Goal: Task Accomplishment & Management: Manage account settings

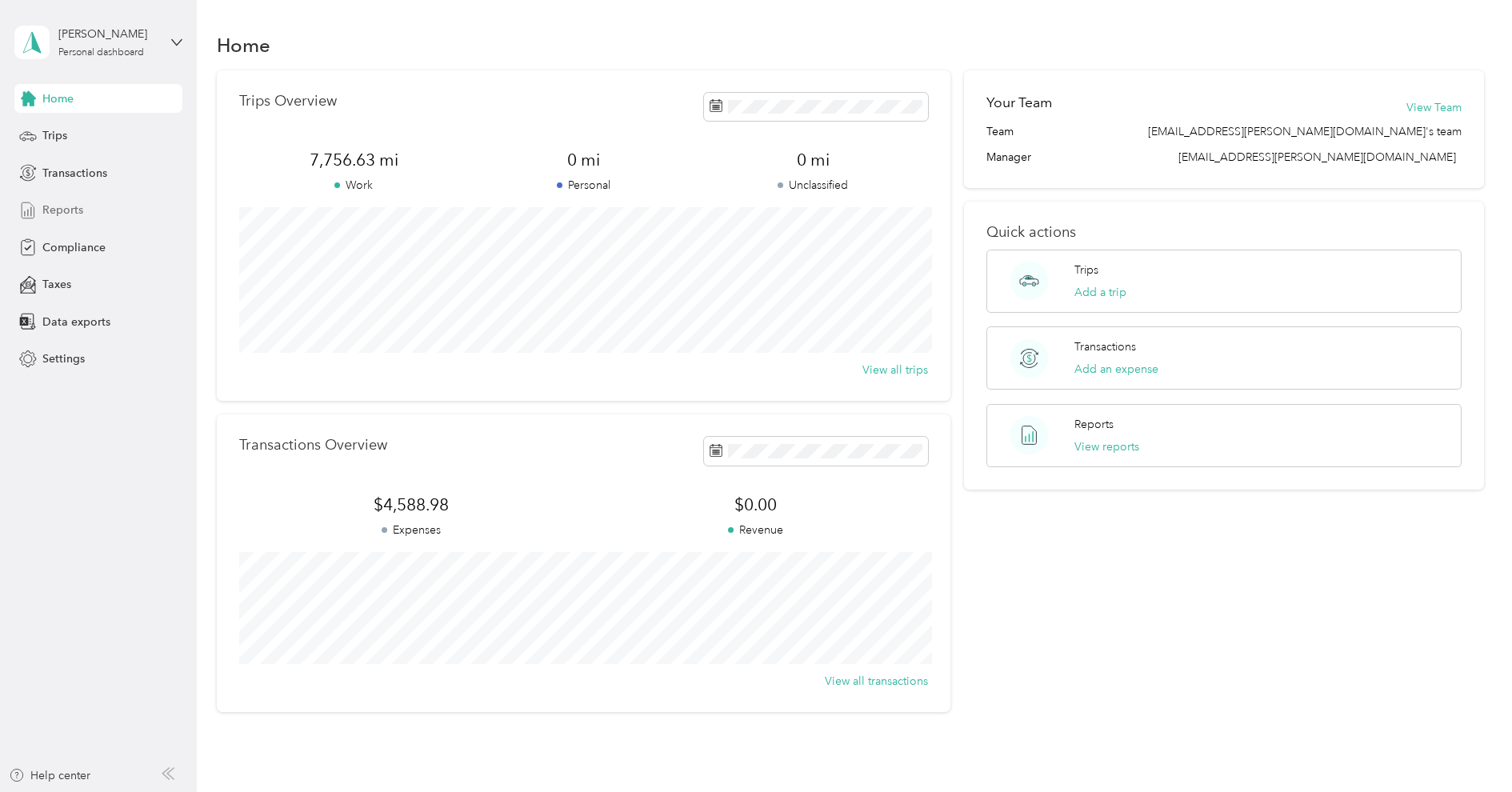
click at [81, 206] on span "Reports" at bounding box center [63, 210] width 40 height 17
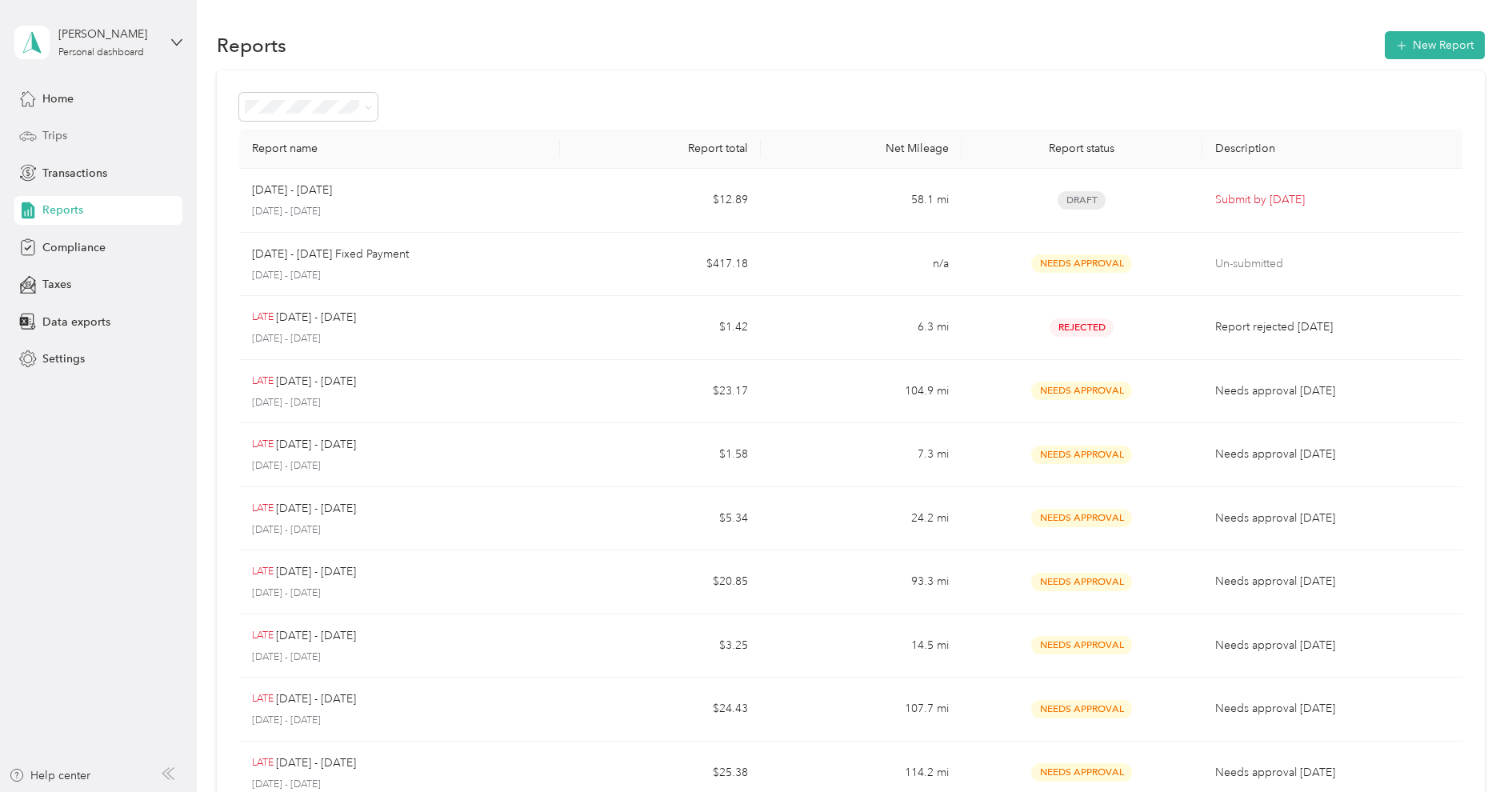
click at [67, 136] on div "Trips" at bounding box center [98, 135] width 168 height 29
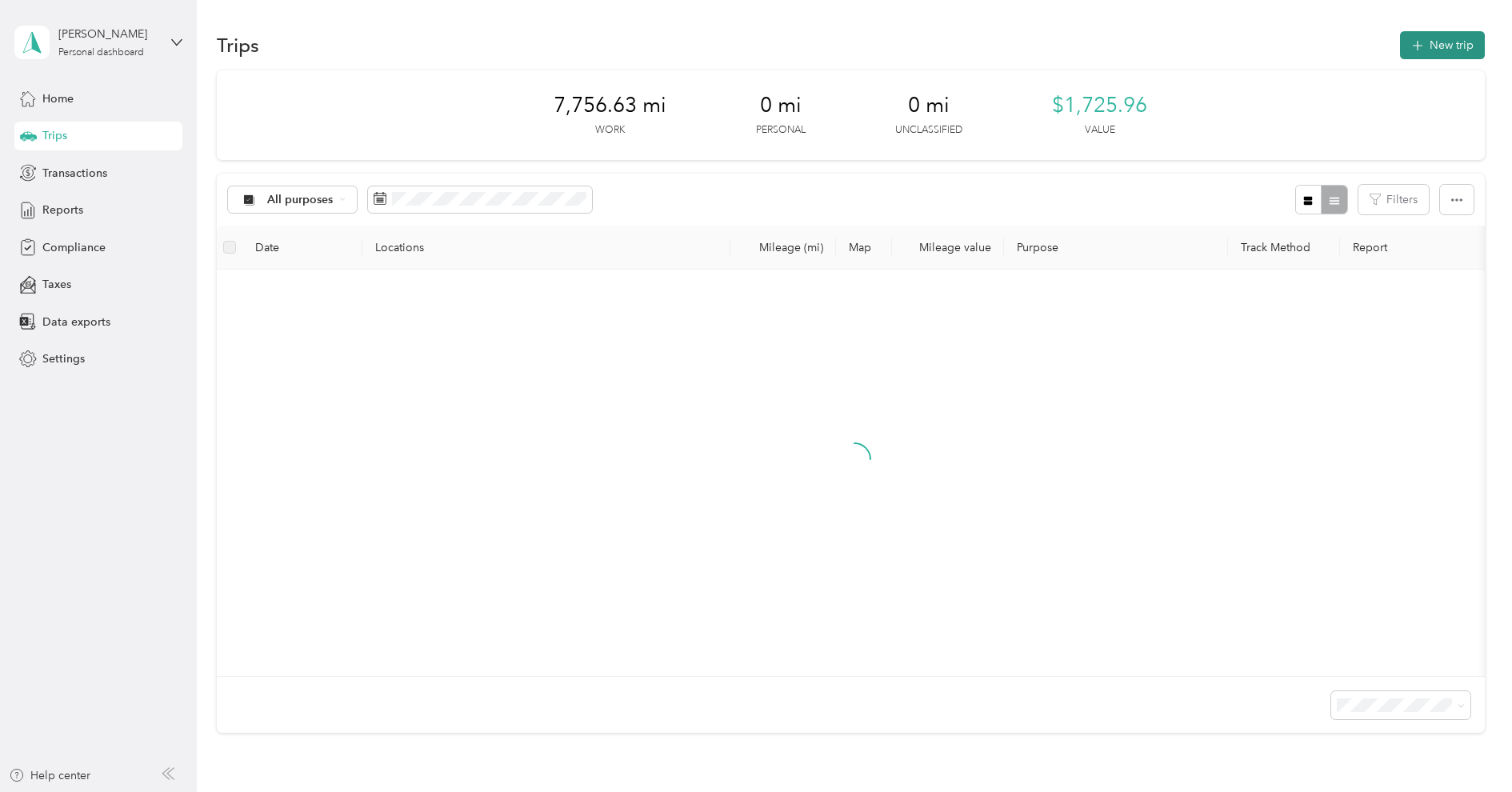
click at [1440, 40] on button "New trip" at bounding box center [1442, 45] width 85 height 28
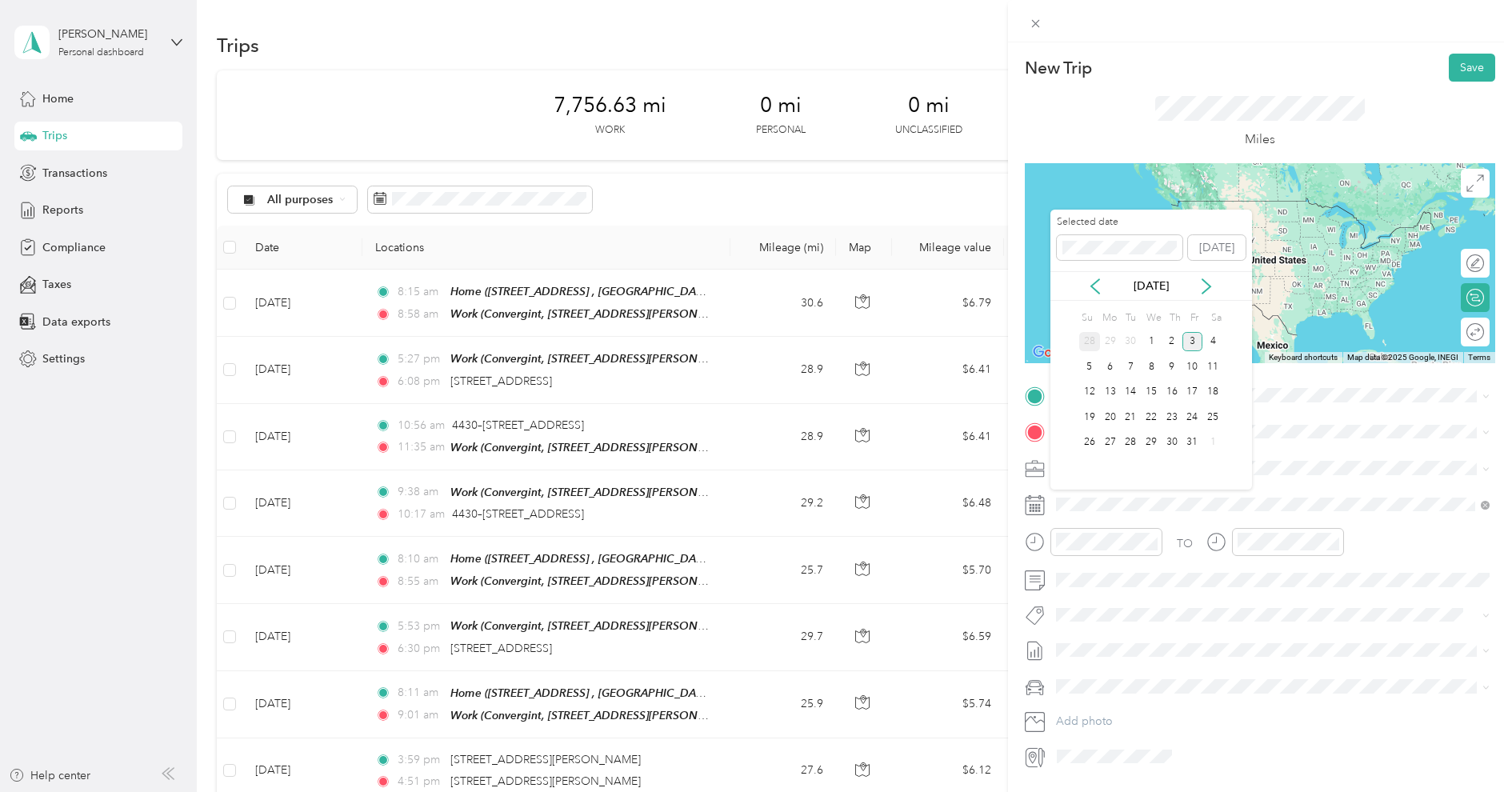
click at [1088, 340] on div "28" at bounding box center [1090, 342] width 21 height 20
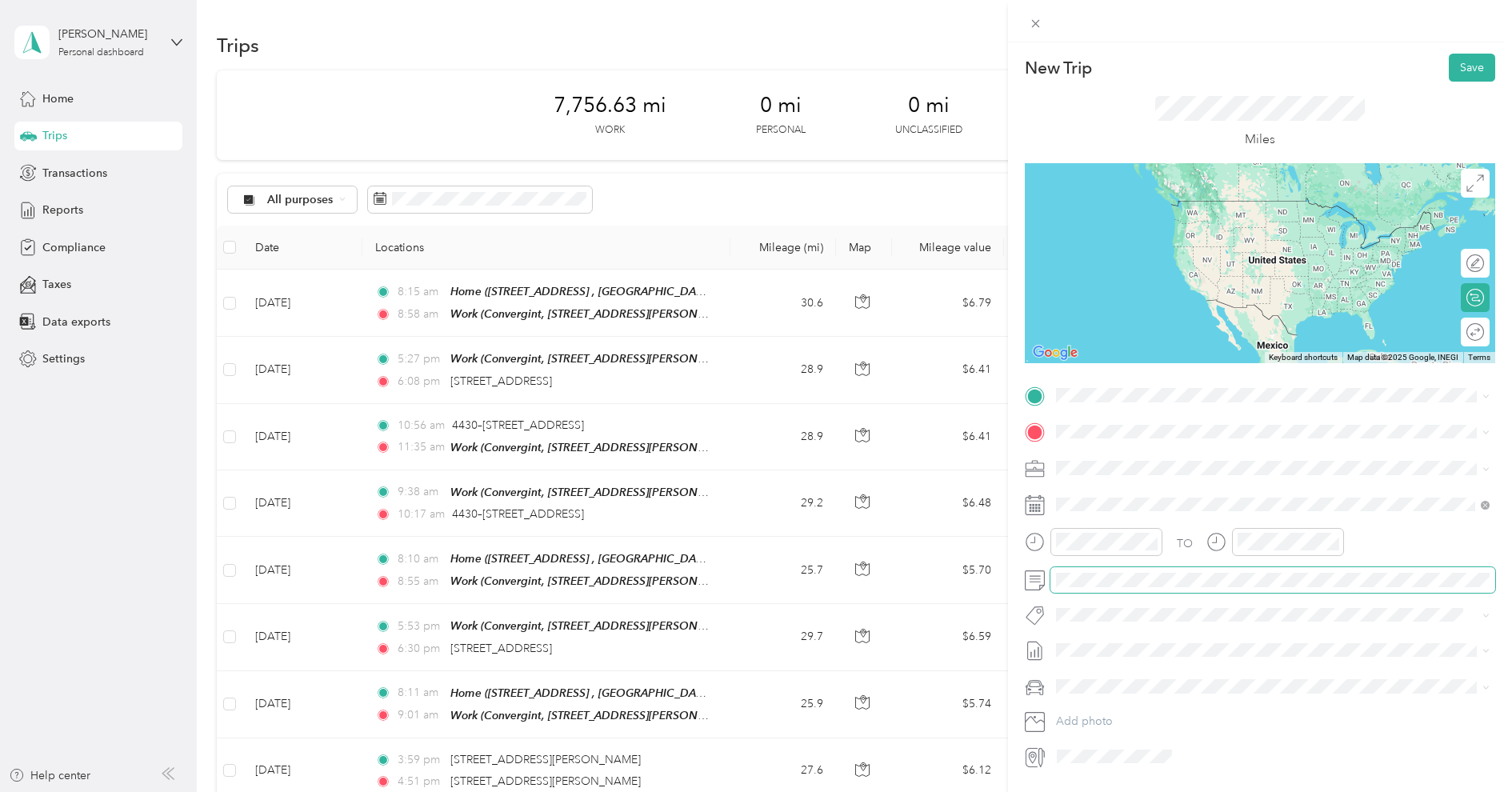
click at [1113, 568] on span at bounding box center [1273, 580] width 445 height 26
click at [1466, 76] on button "Save" at bounding box center [1472, 67] width 46 height 28
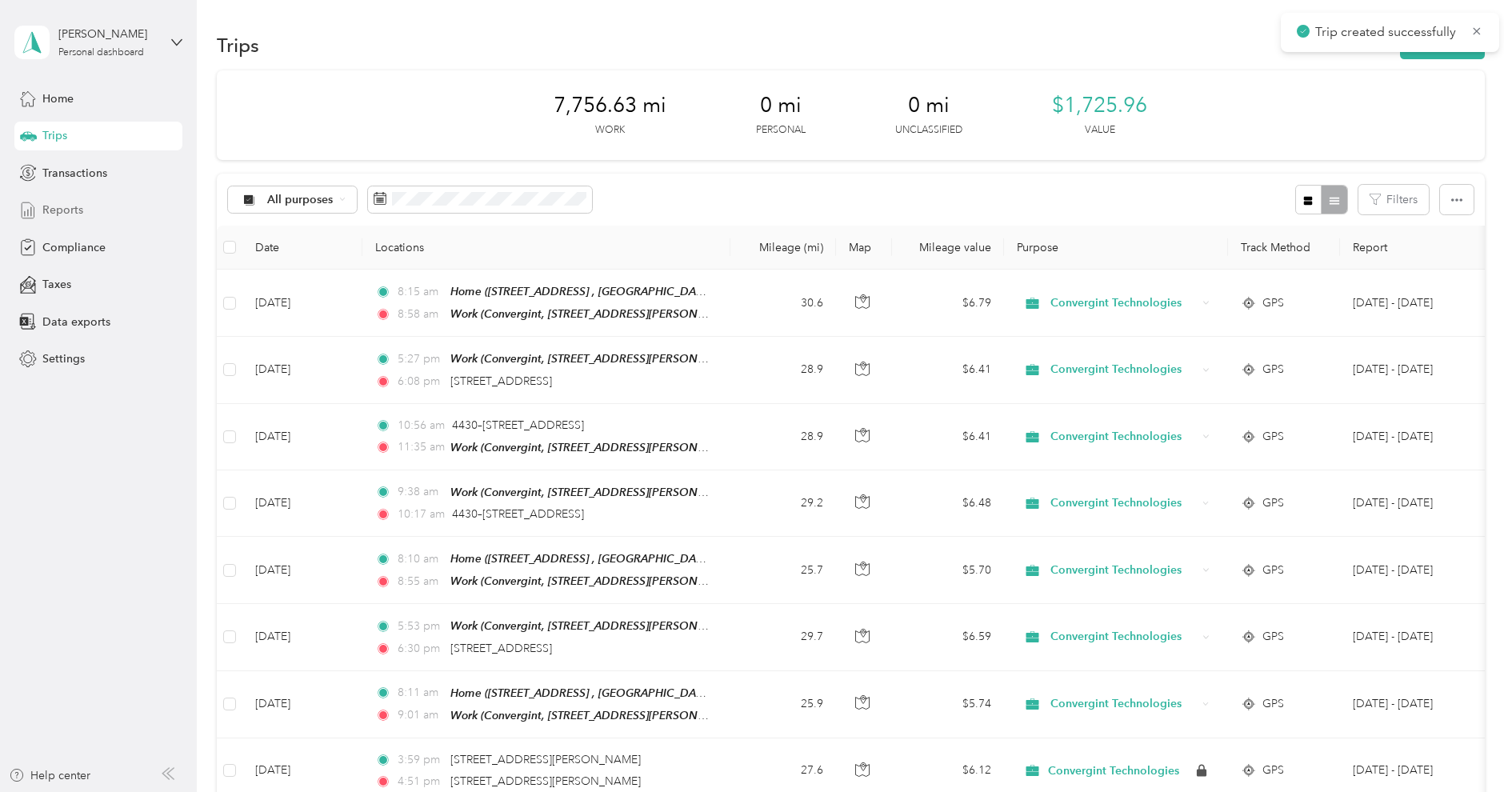
click at [101, 213] on div "Reports" at bounding box center [98, 210] width 168 height 29
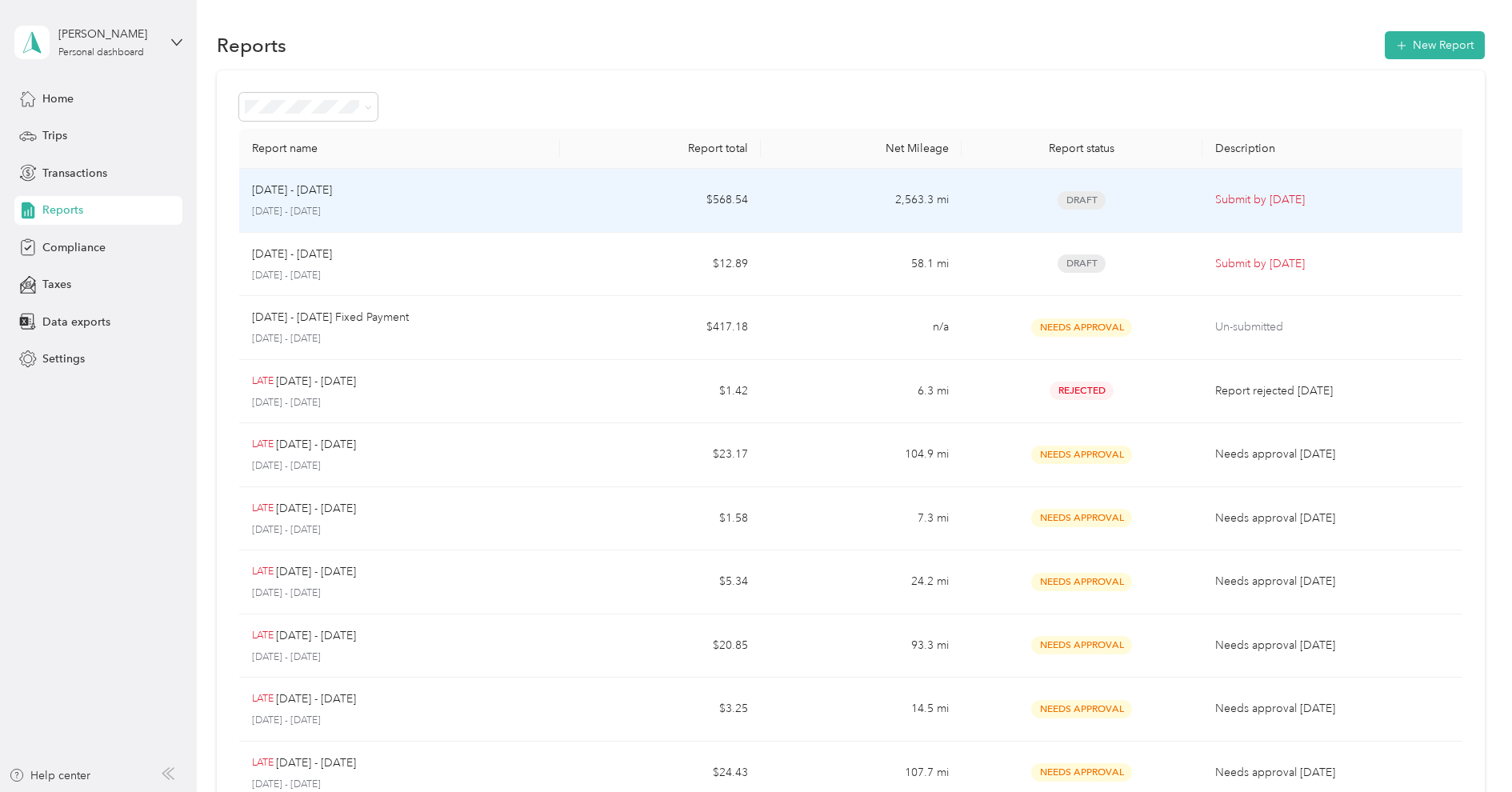
click at [542, 194] on div "[DATE] - [DATE]" at bounding box center [399, 189] width 295 height 17
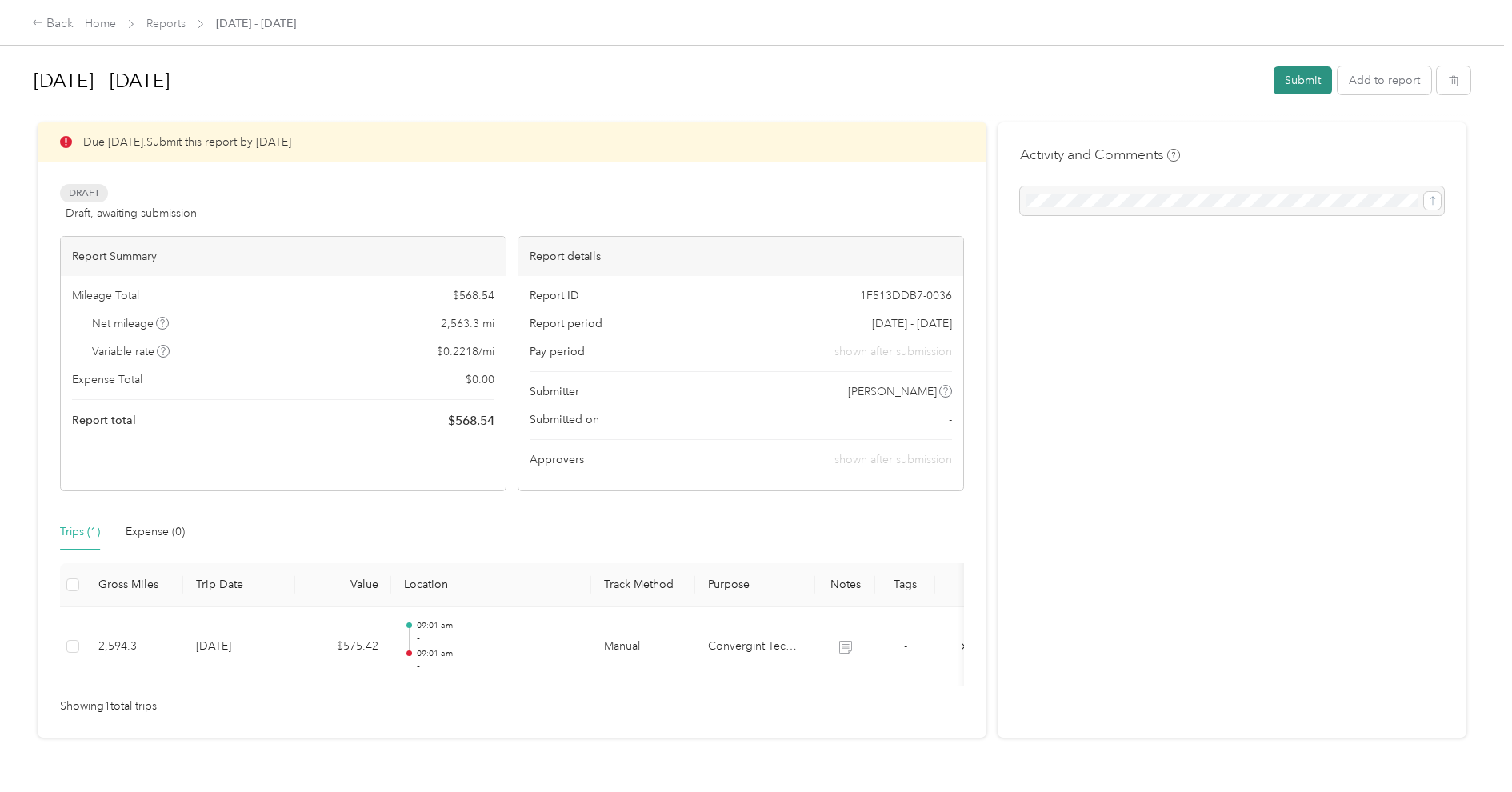
click at [1319, 83] on button "Submit" at bounding box center [1303, 80] width 59 height 28
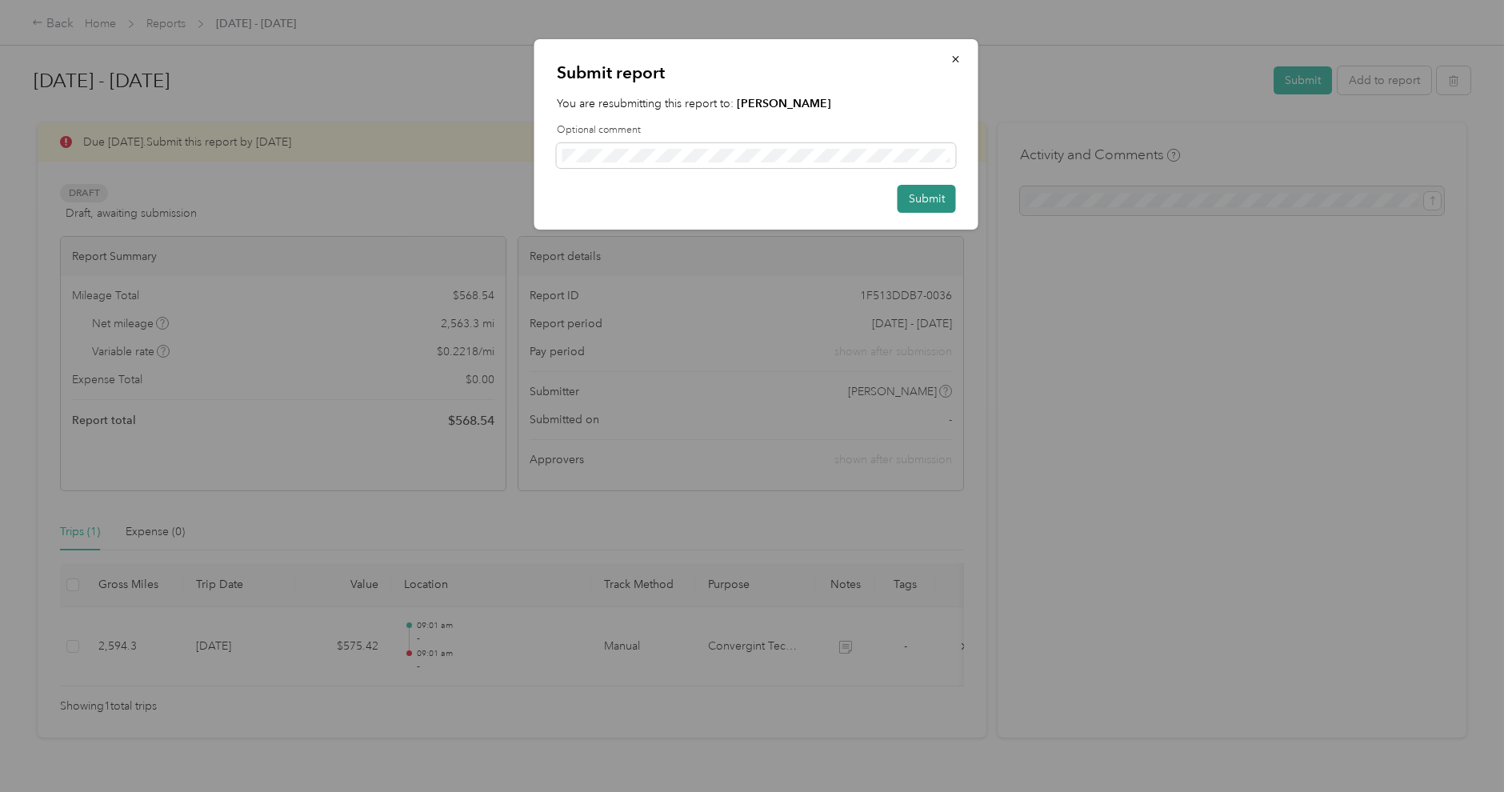
click at [935, 194] on button "Submit" at bounding box center [927, 199] width 59 height 28
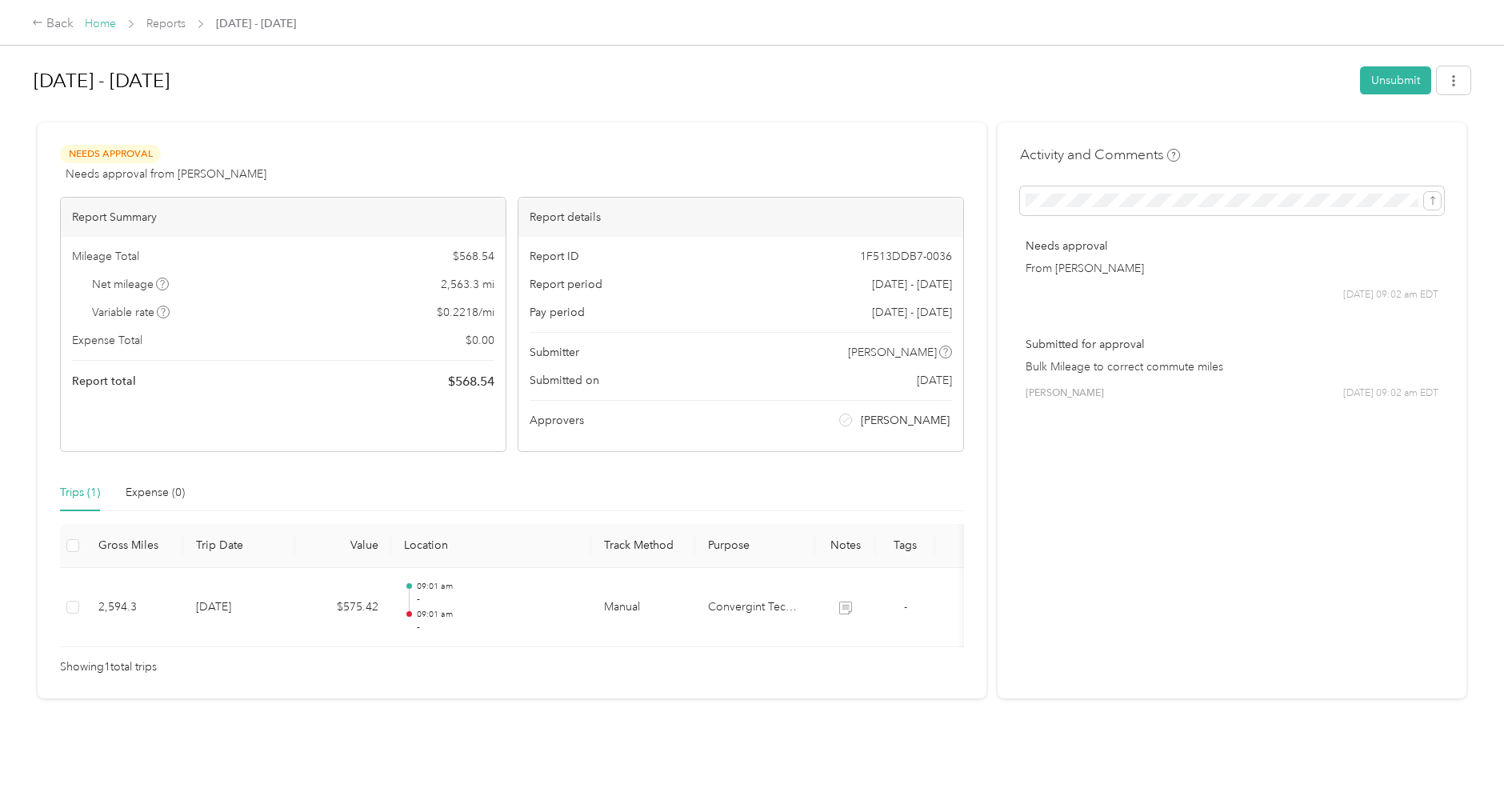
click at [104, 21] on link "Home" at bounding box center [100, 23] width 31 height 14
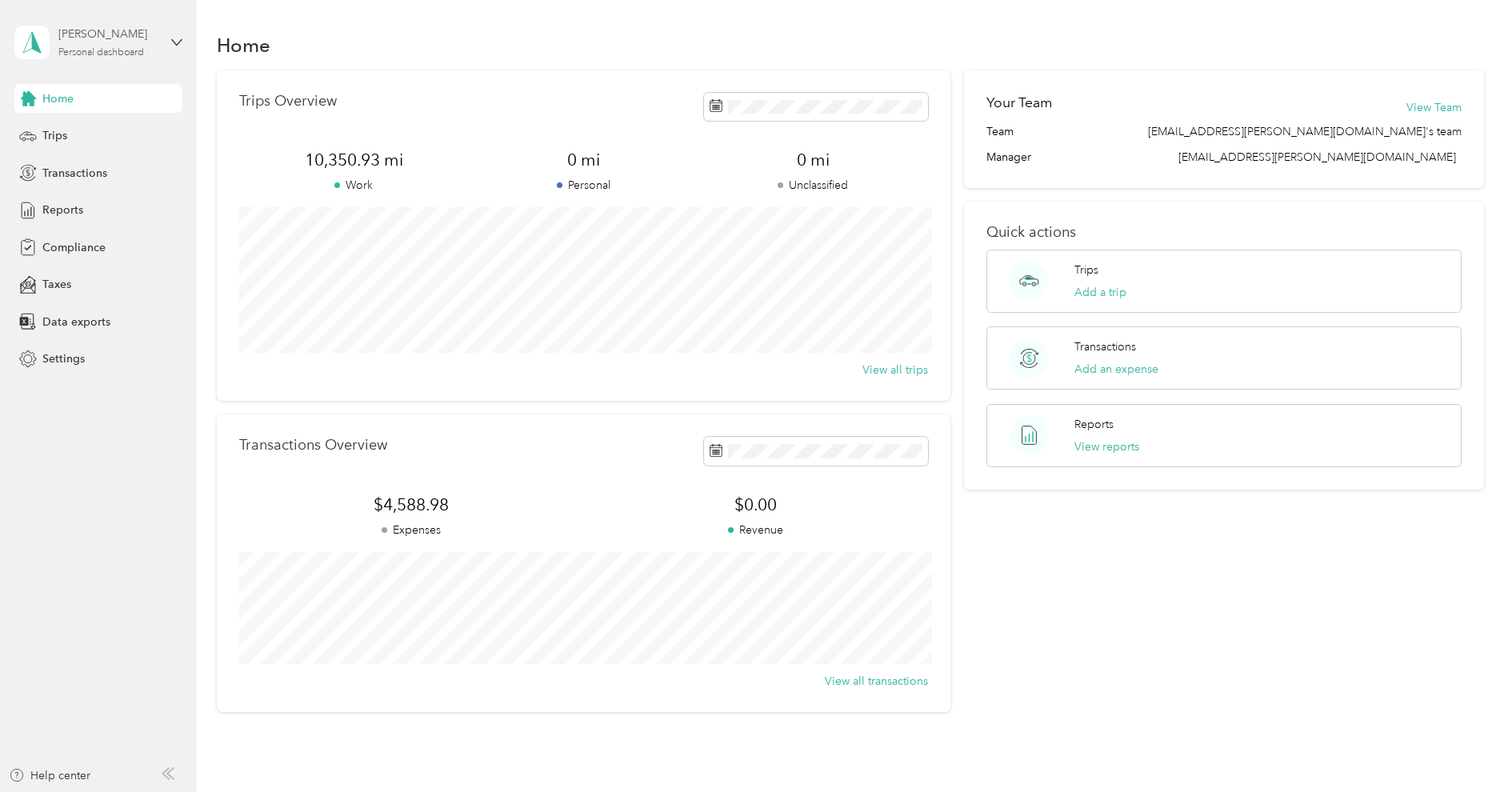
click at [101, 31] on div "[PERSON_NAME]" at bounding box center [109, 34] width 100 height 17
click at [97, 126] on div "Log out" at bounding box center [273, 132] width 496 height 28
